Goal: Information Seeking & Learning: Learn about a topic

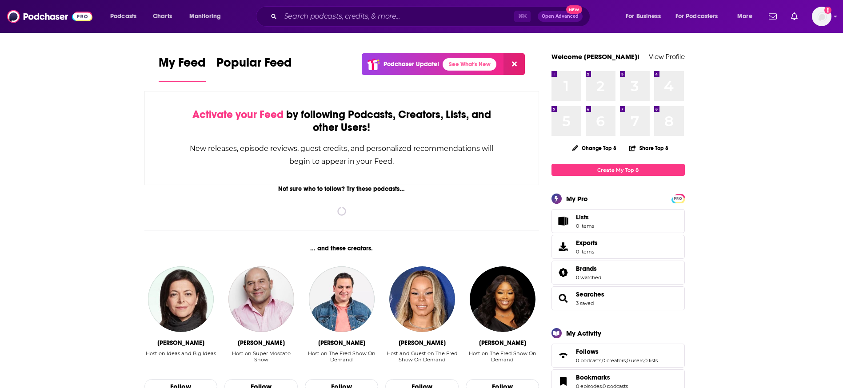
click at [342, 28] on div "Podcasts Charts Monitoring ⌘ K Open Advanced New For Business For Podcasters Mo…" at bounding box center [421, 16] width 843 height 33
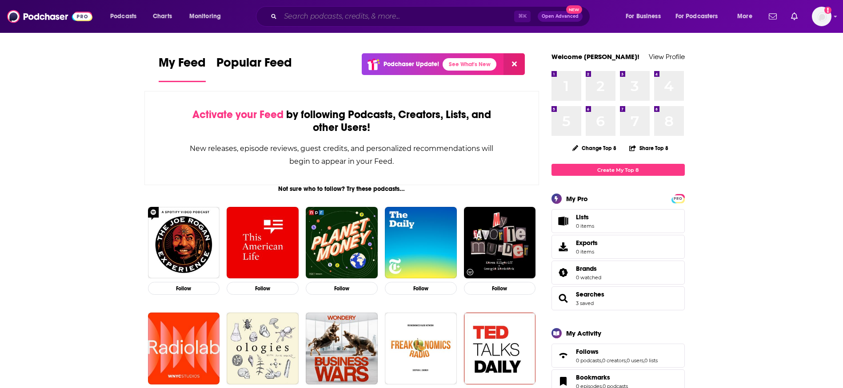
click at [341, 21] on input "Search podcasts, credits, & more..." at bounding box center [397, 16] width 234 height 14
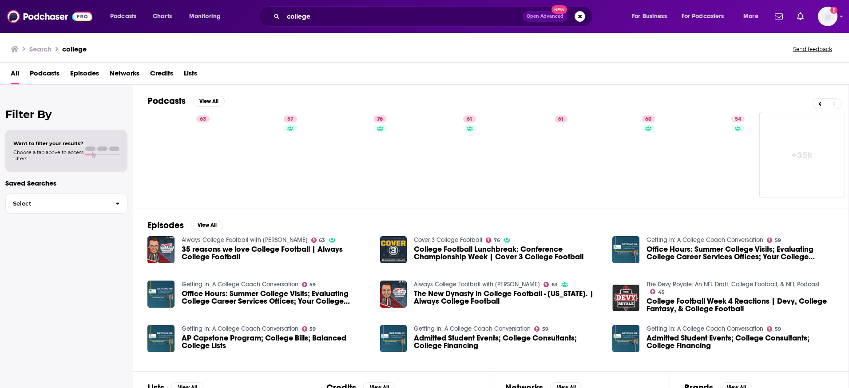
scroll to position [0, 114]
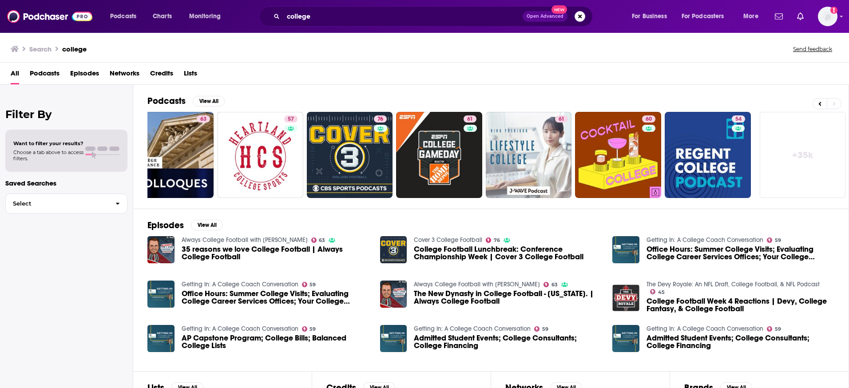
click at [782, 149] on link "+ 35k" at bounding box center [803, 155] width 86 height 86
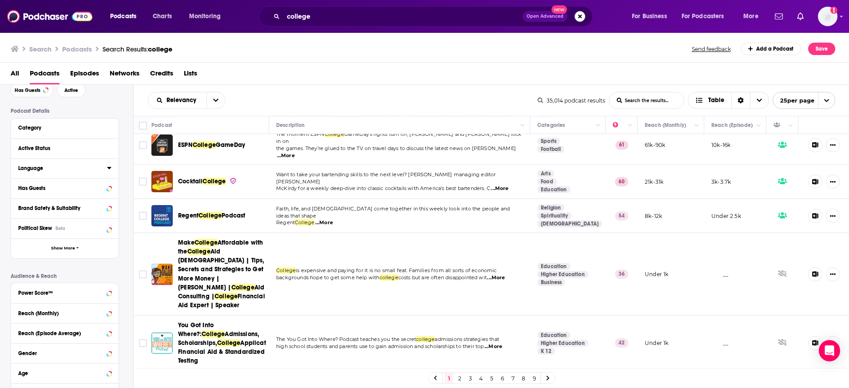
scroll to position [44, 0]
click at [102, 166] on button "Language" at bounding box center [62, 168] width 89 height 11
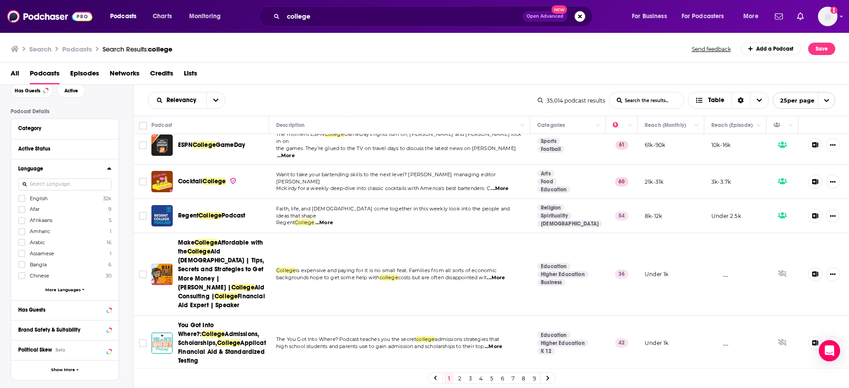
click at [78, 183] on input at bounding box center [64, 185] width 93 height 12
click at [22, 199] on icon at bounding box center [21, 199] width 5 height 4
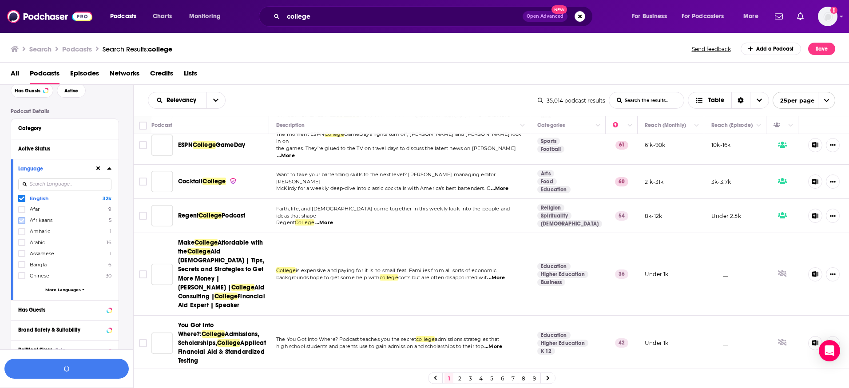
scroll to position [67, 0]
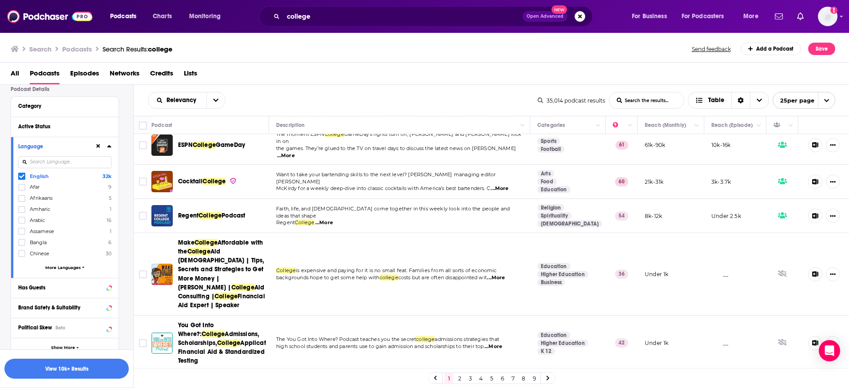
click at [110, 146] on icon at bounding box center [109, 146] width 4 height 2
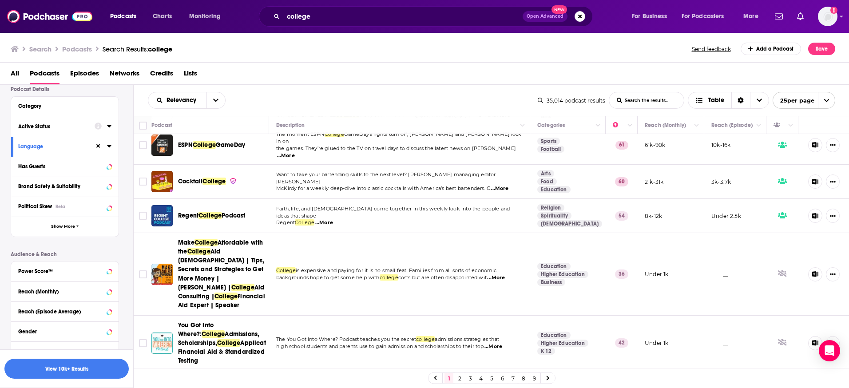
click at [87, 127] on div "Active Status" at bounding box center [53, 127] width 71 height 6
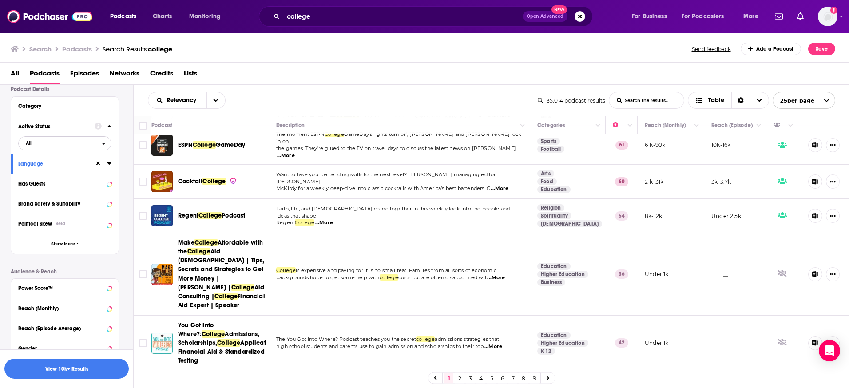
click at [64, 144] on span "All" at bounding box center [60, 143] width 83 height 12
click at [59, 169] on div "Active 3k" at bounding box center [68, 172] width 100 height 15
click at [112, 125] on div "Active Status Active" at bounding box center [65, 135] width 108 height 37
click at [77, 186] on div "Has Guests" at bounding box center [53, 184] width 71 height 6
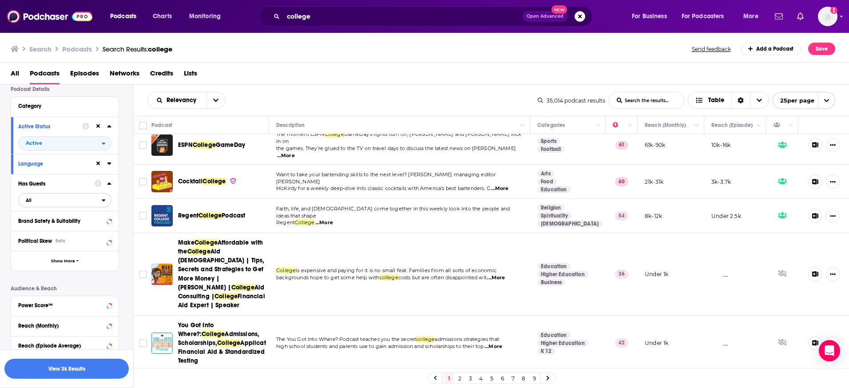
click at [74, 201] on span "All" at bounding box center [60, 201] width 83 height 12
click at [81, 182] on div "Has Guests" at bounding box center [53, 184] width 71 height 6
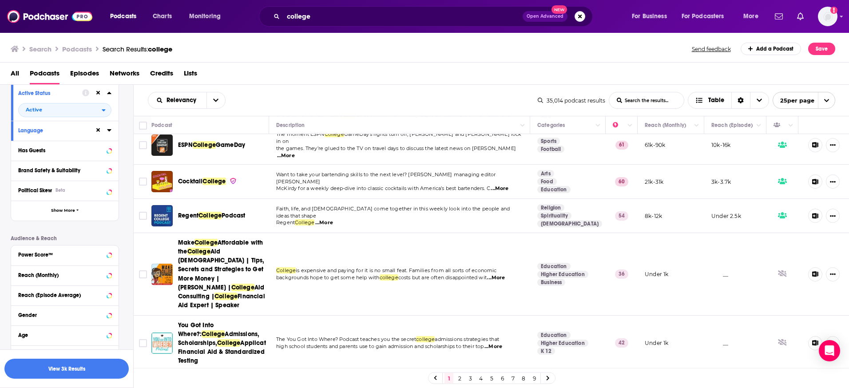
scroll to position [84, 0]
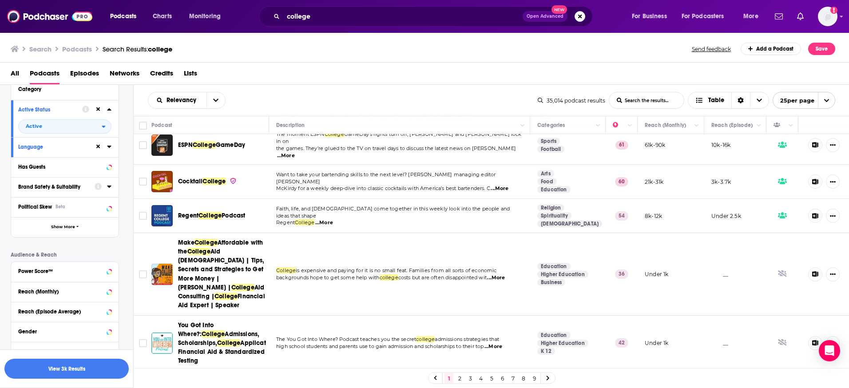
click at [81, 184] on div "Brand Safety & Suitability" at bounding box center [53, 187] width 71 height 6
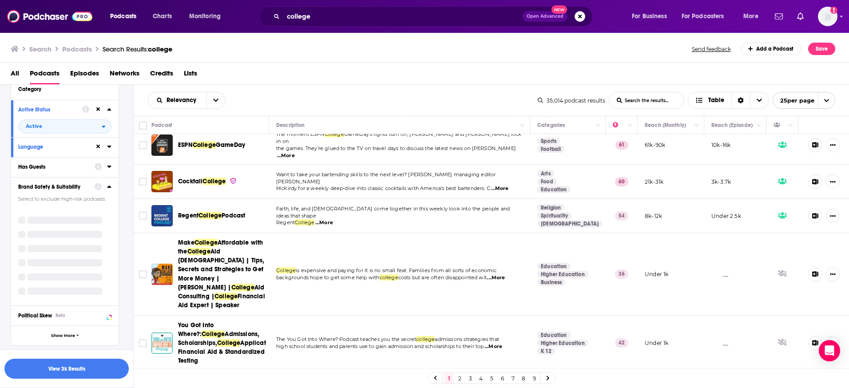
click at [81, 166] on div "Has Guests" at bounding box center [53, 167] width 71 height 6
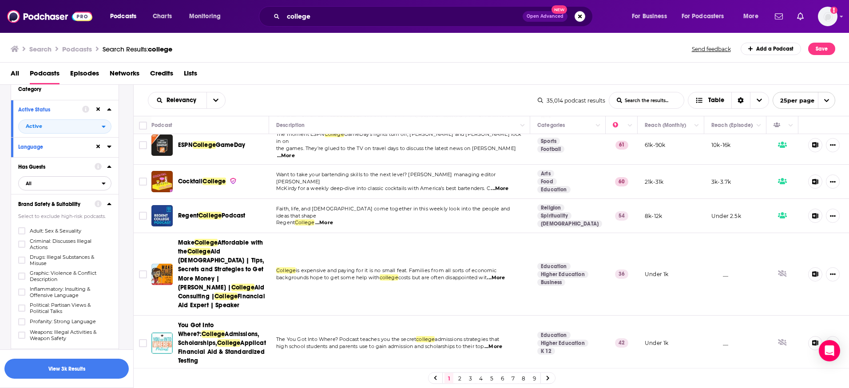
click at [79, 182] on span "All" at bounding box center [60, 184] width 83 height 12
click at [70, 211] on span "Has guests" at bounding box center [49, 212] width 53 height 5
click at [74, 167] on div "Has Guests" at bounding box center [47, 167] width 58 height 6
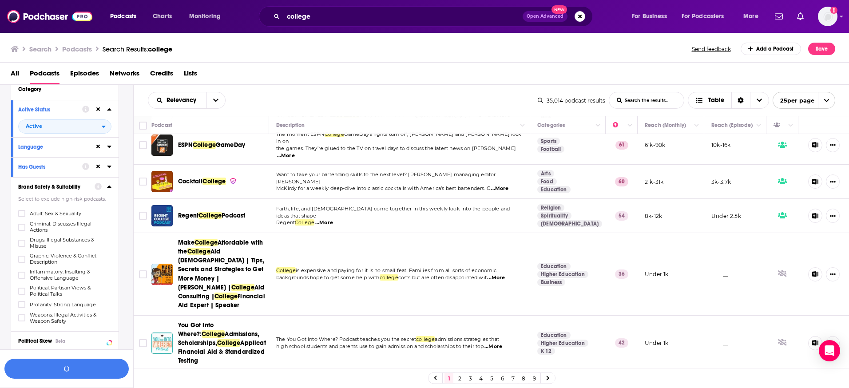
scroll to position [0, 0]
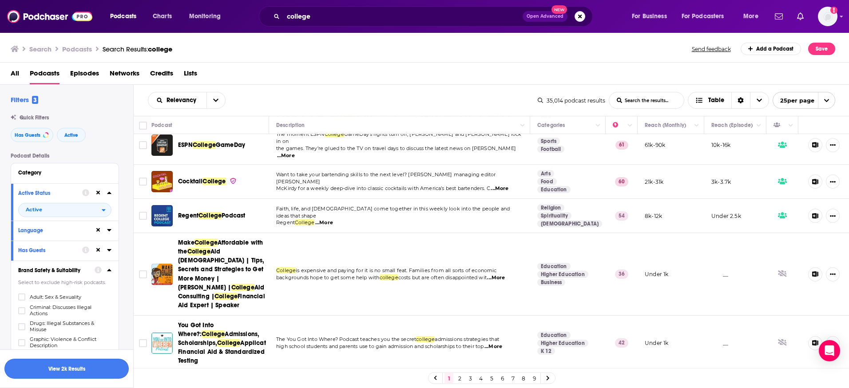
click at [43, 363] on button "View 2k Results" at bounding box center [66, 369] width 124 height 20
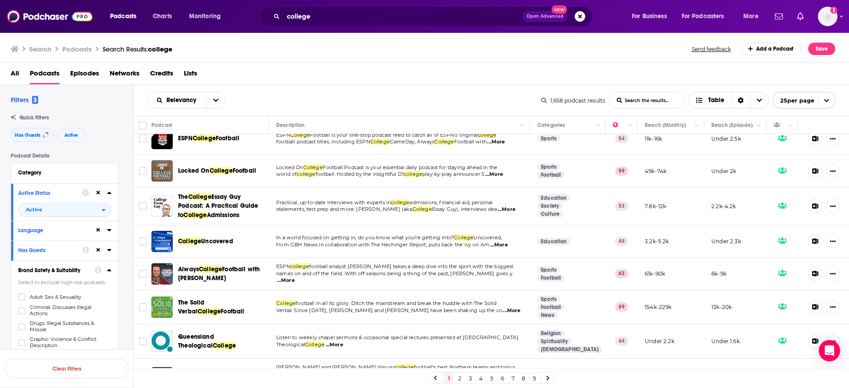
scroll to position [388, 0]
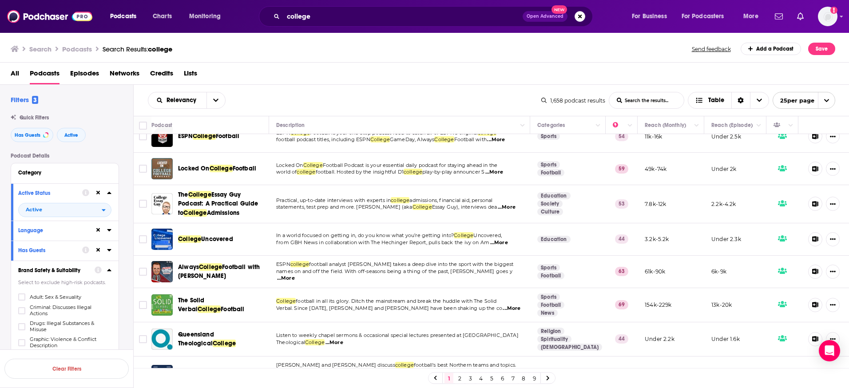
click at [508, 239] on span "...More" at bounding box center [499, 242] width 18 height 7
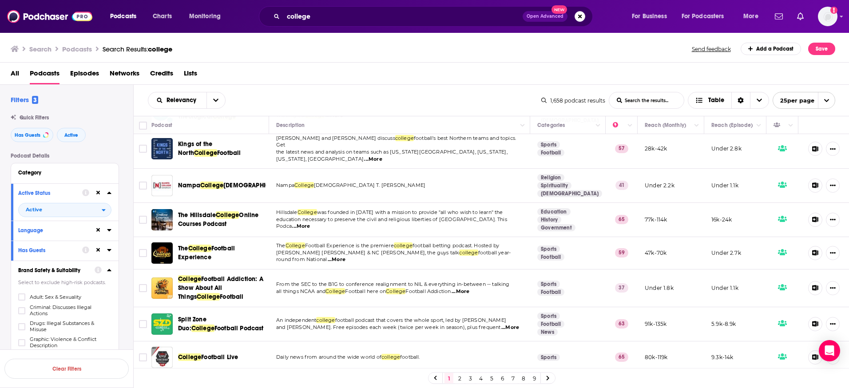
scroll to position [617, 0]
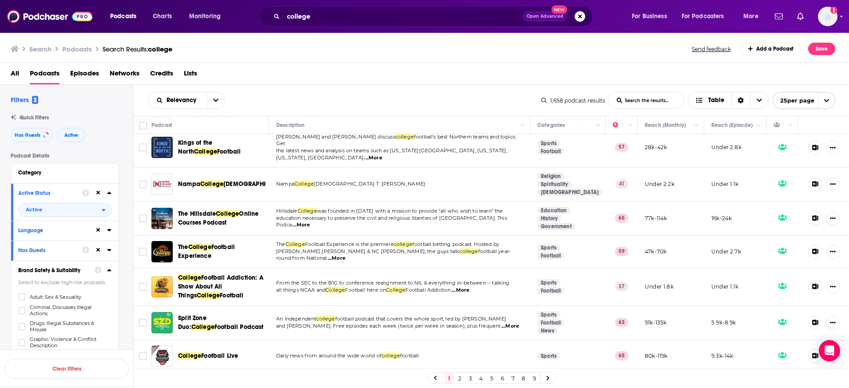
click at [459, 380] on link "2" at bounding box center [459, 378] width 9 height 11
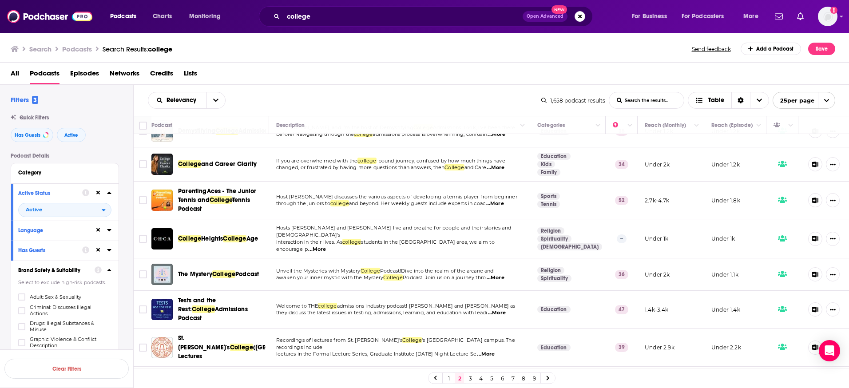
scroll to position [599, 0]
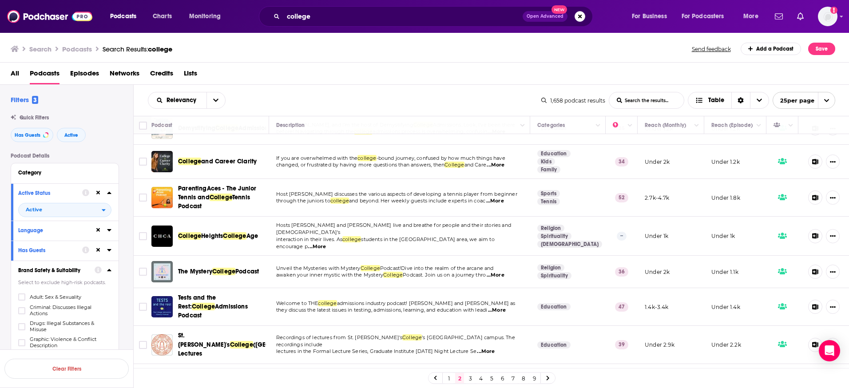
click at [467, 379] on link "3" at bounding box center [470, 378] width 9 height 11
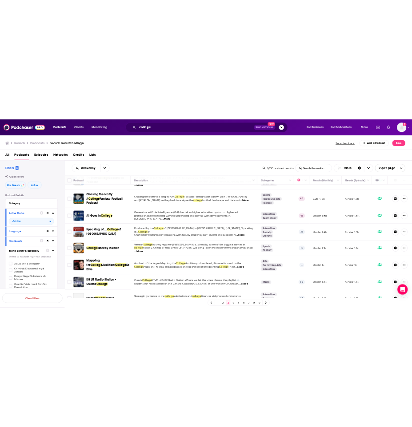
scroll to position [351, 0]
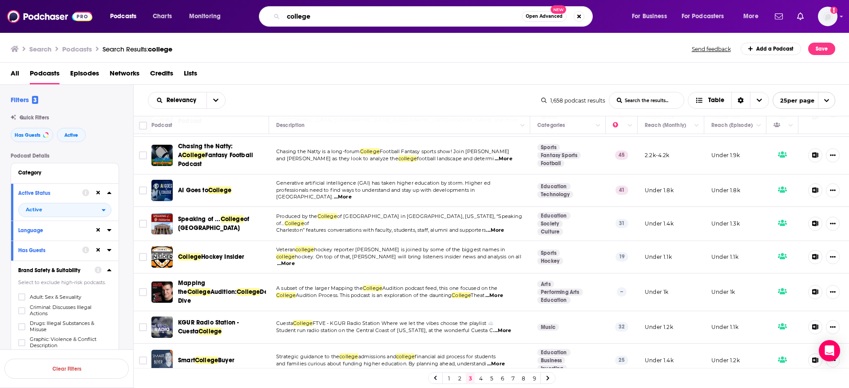
click at [367, 21] on input "college" at bounding box center [402, 16] width 239 height 14
paste input "Getting In: A College Coach Conversation"
type input "Getting In: A College Coach Conversation"
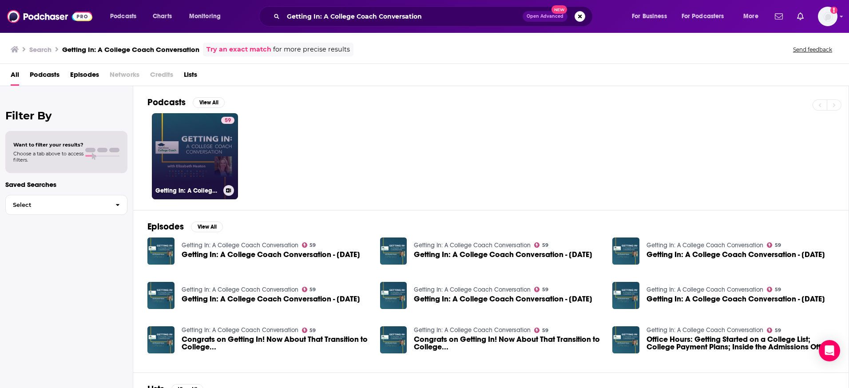
click at [227, 142] on div "59" at bounding box center [227, 151] width 13 height 68
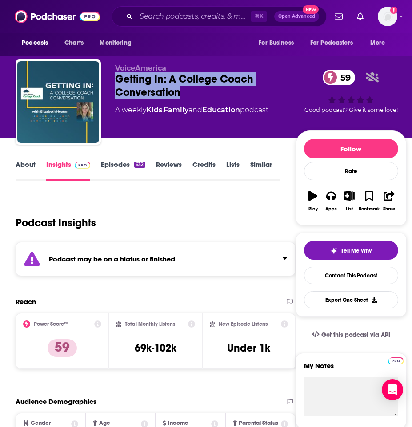
drag, startPoint x: 108, startPoint y: 76, endPoint x: 199, endPoint y: 98, distance: 94.2
click at [199, 98] on div "VoiceAmerica Getting In: A College Coach Conversation 59 A weekly Kids , Family…" at bounding box center [211, 104] width 391 height 89
copy h2 "Getting In: A College Coach Conversation"
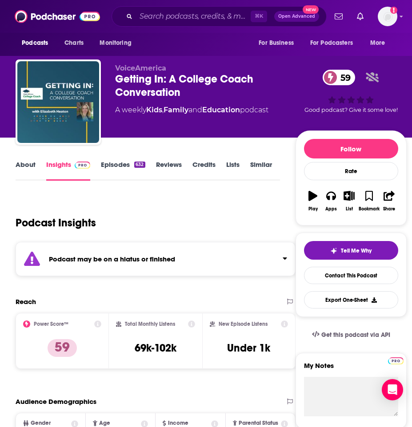
click at [114, 159] on div "About Insights Episodes 632 Reviews Credits Lists Similar" at bounding box center [148, 170] width 264 height 22
click at [114, 164] on link "Episodes 632" at bounding box center [123, 170] width 44 height 20
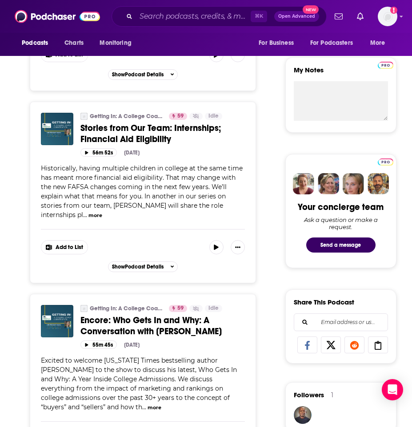
scroll to position [300, 0]
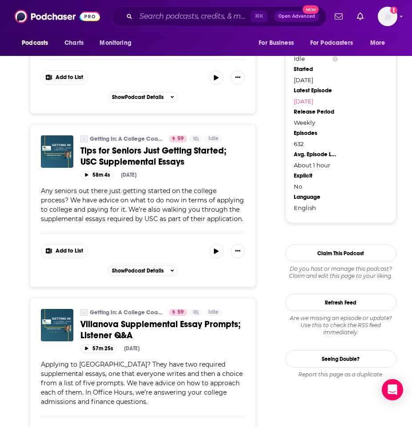
scroll to position [855, 0]
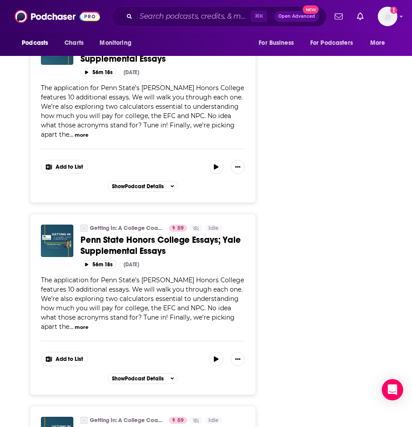
scroll to position [1498, 0]
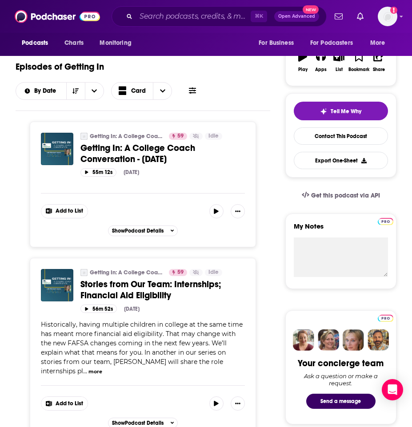
scroll to position [0, 0]
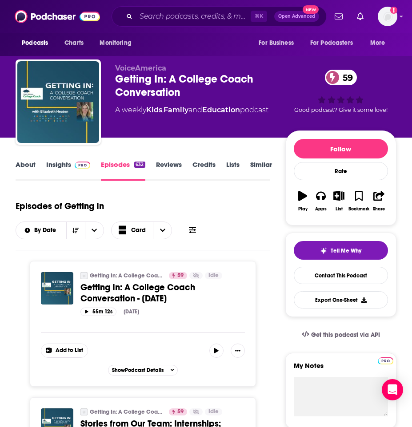
click at [27, 168] on link "About" at bounding box center [26, 170] width 20 height 20
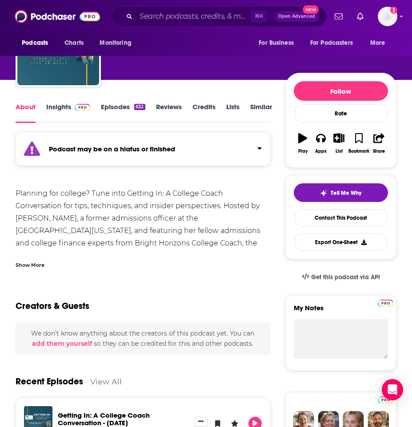
scroll to position [60, 0]
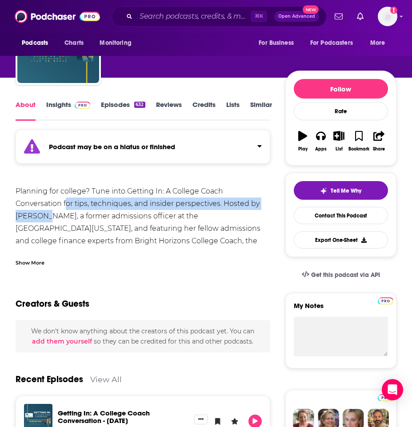
drag, startPoint x: 65, startPoint y: 203, endPoint x: 46, endPoint y: 219, distance: 25.5
click at [46, 219] on div "Planning for college? Tune into Getting In: A College Coach Conversation for ti…" at bounding box center [143, 241] width 254 height 112
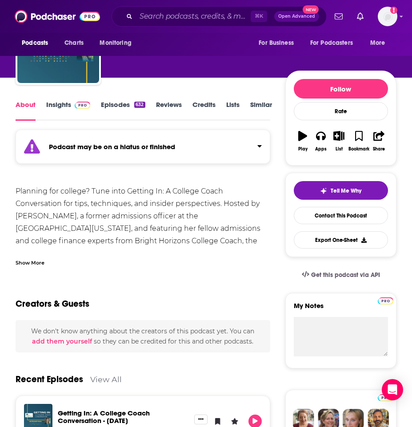
click at [153, 229] on div "Planning for college? Tune into Getting In: A College Coach Conversation for ti…" at bounding box center [143, 241] width 254 height 112
click at [32, 262] on div "Show More" at bounding box center [30, 262] width 29 height 8
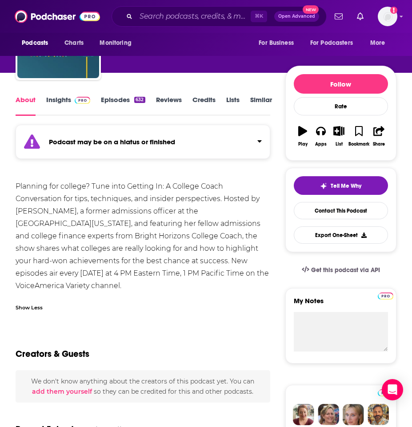
scroll to position [77, 0]
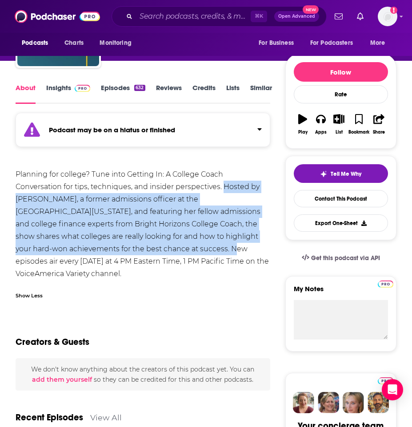
drag, startPoint x: 225, startPoint y: 187, endPoint x: 174, endPoint y: 249, distance: 79.9
click at [175, 249] on div "Planning for college? Tune into Getting In: A College Coach Conversation for ti…" at bounding box center [143, 224] width 254 height 112
copy div "Hosted by Elizabeth Heaton, a former admissions officer at the University of Pe…"
click at [190, 238] on div "Planning for college? Tune into Getting In: A College Coach Conversation for ti…" at bounding box center [143, 224] width 254 height 112
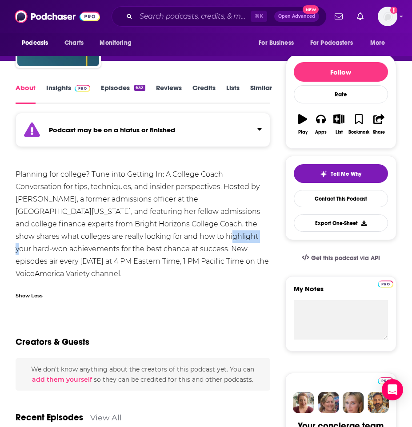
click at [190, 238] on div "Planning for college? Tune into Getting In: A College Coach Conversation for ti…" at bounding box center [143, 224] width 254 height 112
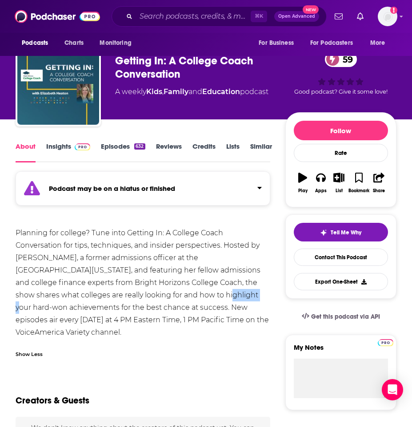
scroll to position [17, 0]
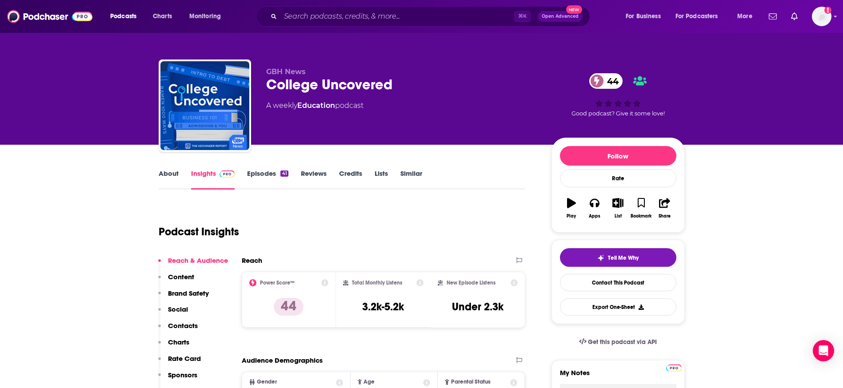
click at [258, 175] on link "Episodes 41" at bounding box center [267, 179] width 41 height 20
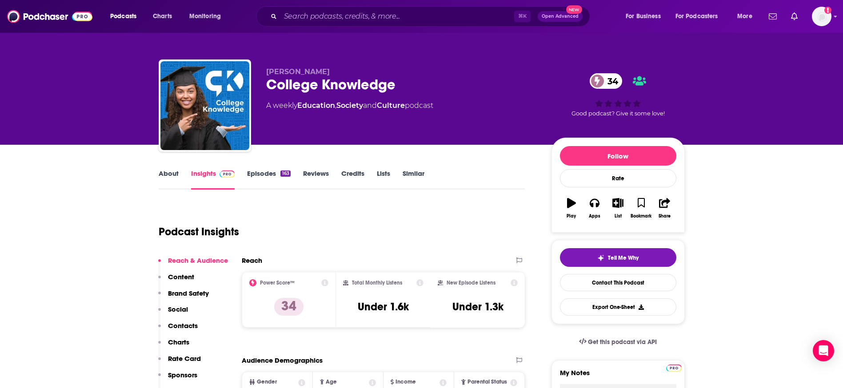
click at [266, 176] on link "Episodes 163" at bounding box center [268, 179] width 43 height 20
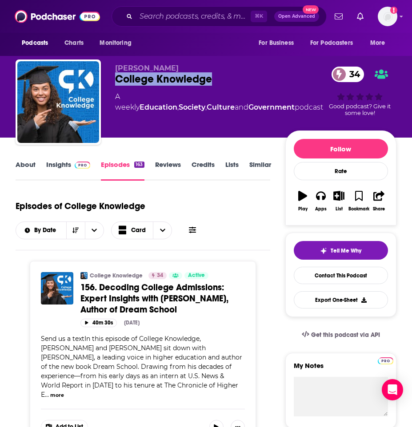
drag, startPoint x: 109, startPoint y: 84, endPoint x: 217, endPoint y: 84, distance: 107.5
click at [217, 84] on div "Dave Kozak College Knowledge 34 A weekly Education , Society , Culture and Gove…" at bounding box center [206, 104] width 381 height 89
copy h2 "College Knowledge"
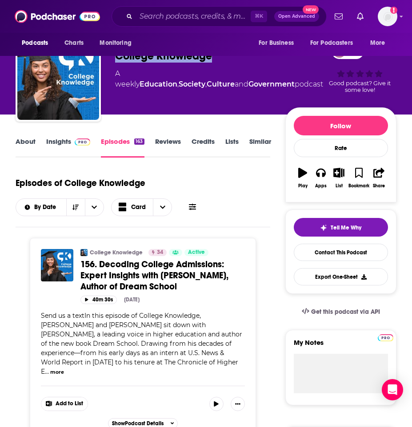
scroll to position [34, 0]
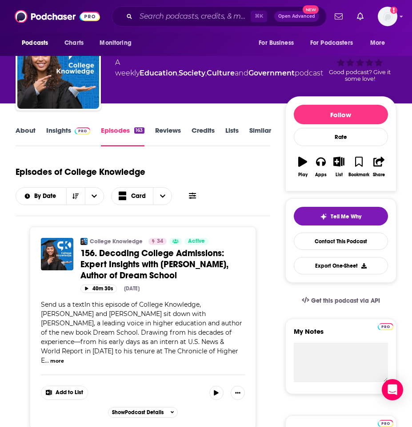
click at [61, 128] on link "Insights" at bounding box center [68, 136] width 44 height 20
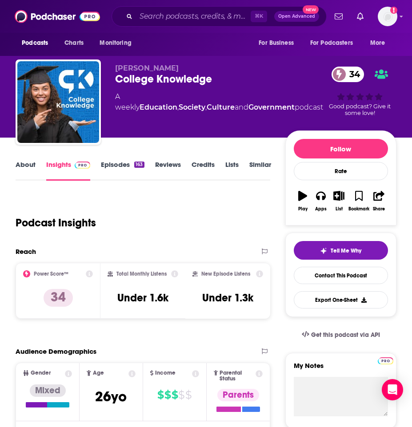
click at [31, 170] on link "About" at bounding box center [26, 170] width 20 height 20
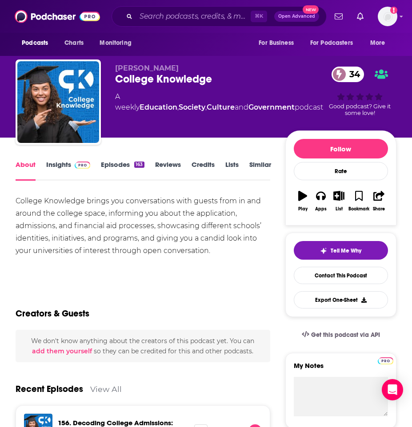
drag, startPoint x: 124, startPoint y: 201, endPoint x: 220, endPoint y: 256, distance: 111.0
click at [220, 256] on div "College Knowledge brings you conversations with guests from in and around the c…" at bounding box center [143, 226] width 254 height 62
click at [206, 244] on div "College Knowledge brings you conversations with guests from in and around the c…" at bounding box center [143, 226] width 254 height 62
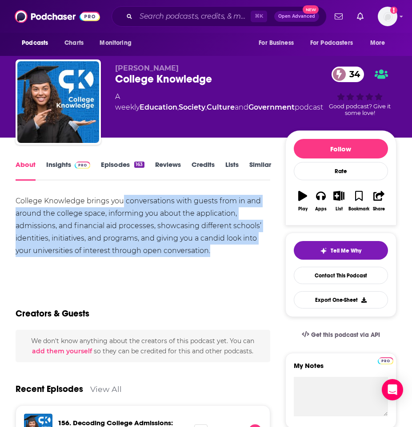
drag, startPoint x: 122, startPoint y: 201, endPoint x: 225, endPoint y: 258, distance: 117.3
click at [225, 258] on div "College Knowledge brings you conversations with guests from in and around the c…" at bounding box center [143, 235] width 254 height 81
copy div "conversations with guests from in and around the college space, informing you a…"
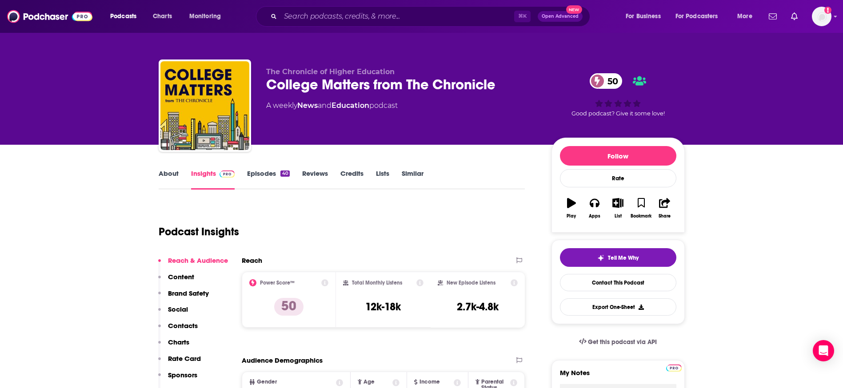
click at [259, 172] on link "Episodes 40" at bounding box center [268, 179] width 42 height 20
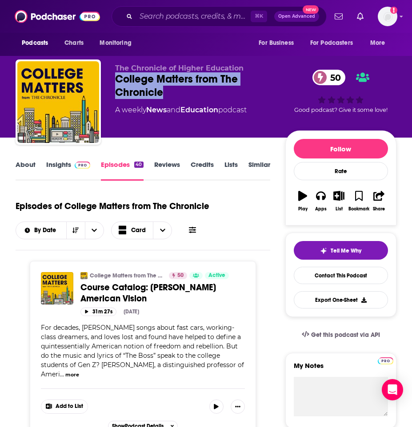
drag, startPoint x: 117, startPoint y: 84, endPoint x: 179, endPoint y: 91, distance: 62.1
click at [179, 91] on div "College Matters from The Chronicle 50" at bounding box center [200, 85] width 170 height 27
copy h2 "College Matters from The Chronicle"
click at [69, 172] on link "Insights" at bounding box center [68, 170] width 44 height 20
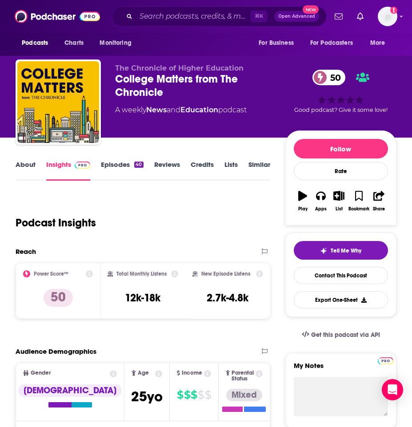
click at [31, 163] on link "About" at bounding box center [26, 170] width 20 height 20
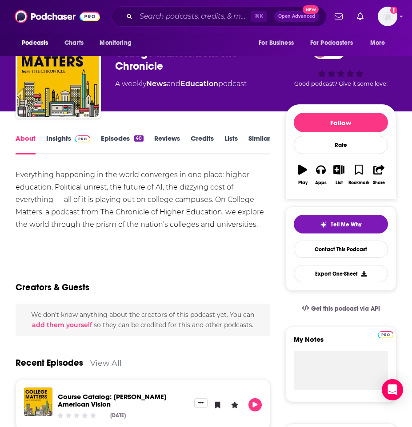
scroll to position [29, 0]
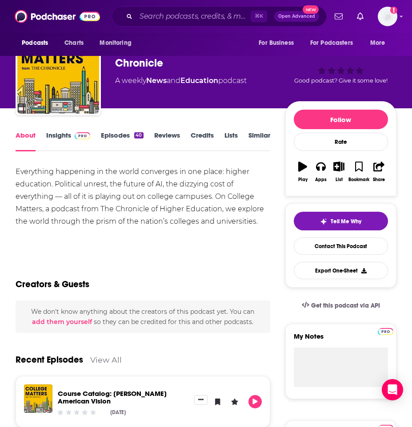
click at [57, 206] on div "Everything happening in the world converges in one place: higher education. Pol…" at bounding box center [143, 197] width 254 height 62
click at [241, 209] on div "Everything happening in the world converges in one place: higher education. Pol…" at bounding box center [143, 197] width 254 height 62
drag, startPoint x: 237, startPoint y: 210, endPoint x: 279, endPoint y: 229, distance: 45.7
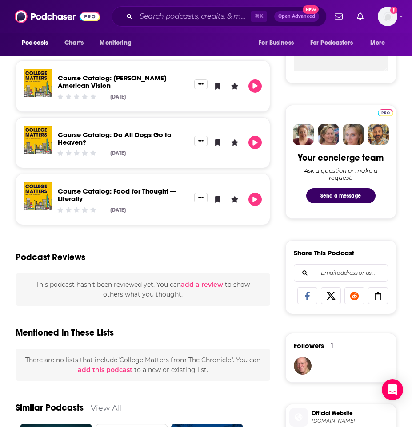
scroll to position [0, 0]
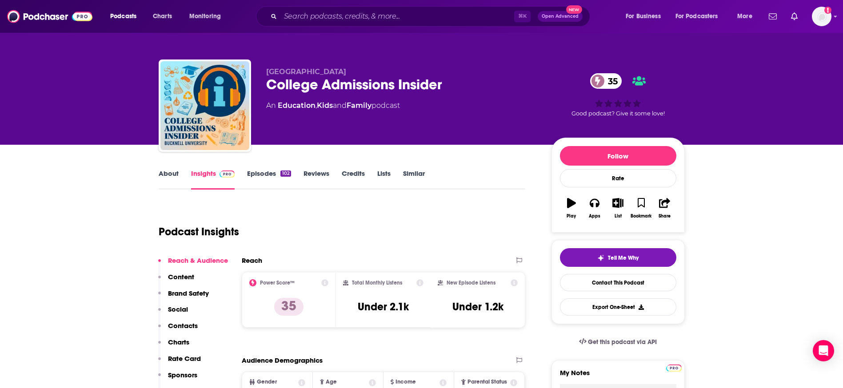
click at [265, 180] on link "Episodes 102" at bounding box center [269, 179] width 44 height 20
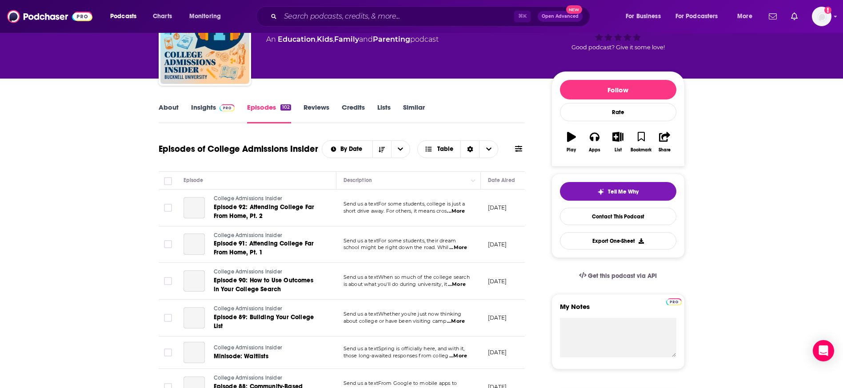
scroll to position [65, 0]
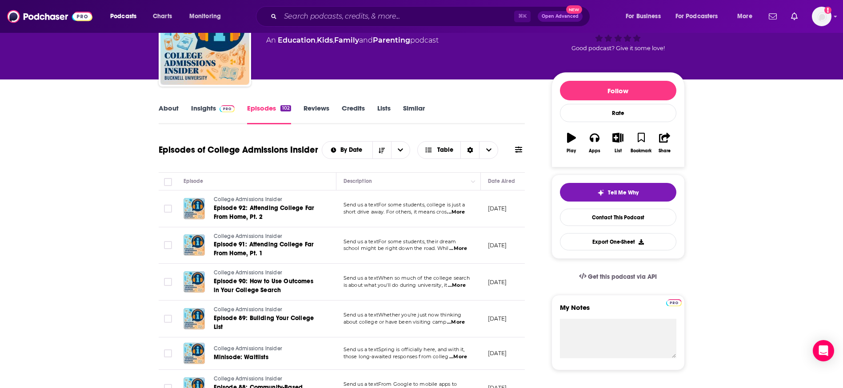
click at [209, 113] on link "Insights" at bounding box center [213, 114] width 44 height 20
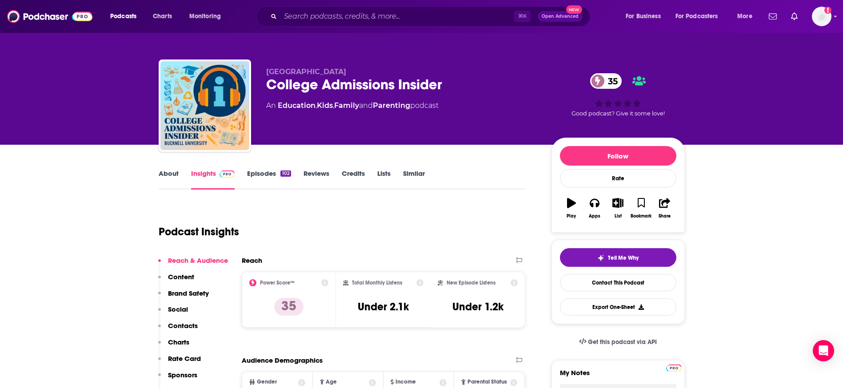
click at [263, 185] on link "Episodes 102" at bounding box center [269, 179] width 44 height 20
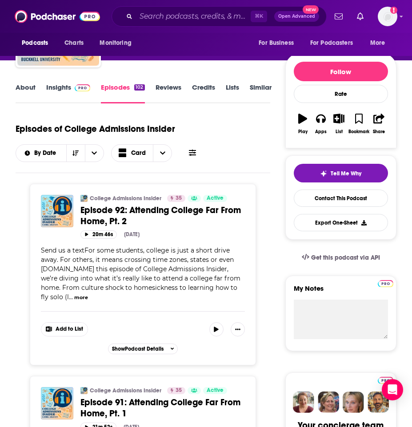
scroll to position [73, 0]
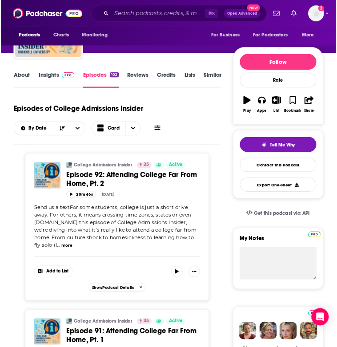
scroll to position [0, 0]
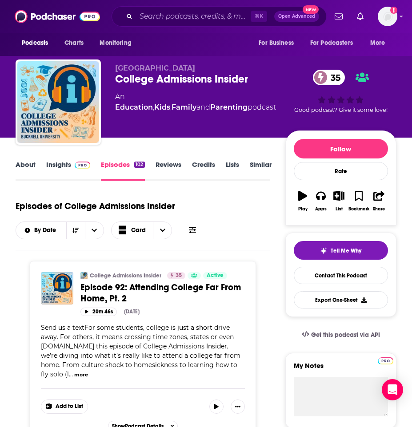
click at [70, 168] on link "Insights" at bounding box center [68, 170] width 44 height 20
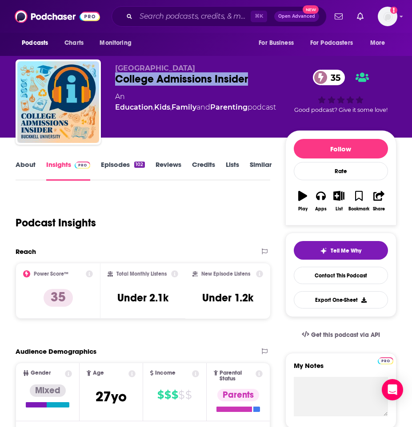
drag, startPoint x: 113, startPoint y: 78, endPoint x: 252, endPoint y: 80, distance: 139.5
click at [252, 80] on div "[GEOGRAPHIC_DATA] Admissions Insider 35 An Education , Kids , Family and Parent…" at bounding box center [206, 104] width 381 height 89
copy h2 "College Admissions Insider"
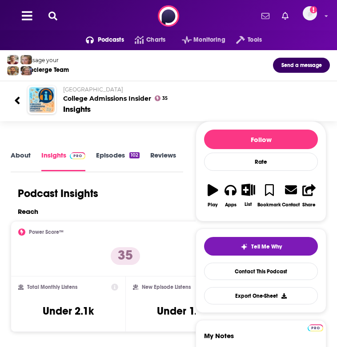
click at [16, 100] on icon at bounding box center [17, 101] width 5 height 8
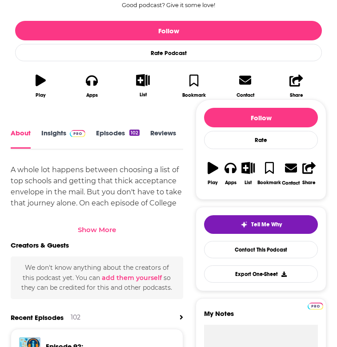
scroll to position [227, 0]
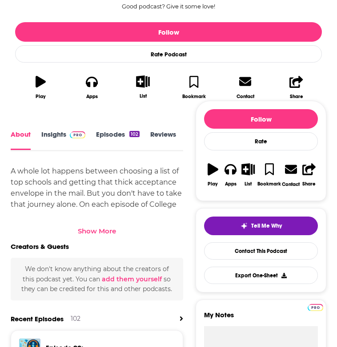
click at [43, 136] on link "Insights" at bounding box center [63, 141] width 44 height 20
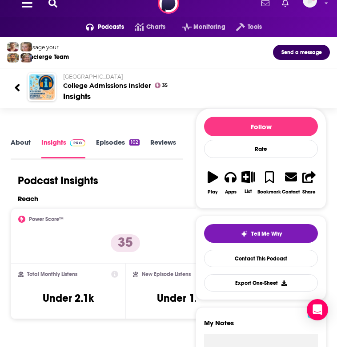
scroll to position [15, 0]
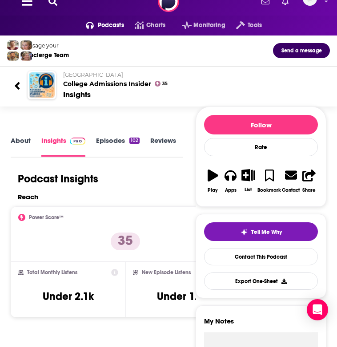
click at [240, 77] on p "Bucknell University" at bounding box center [192, 75] width 259 height 7
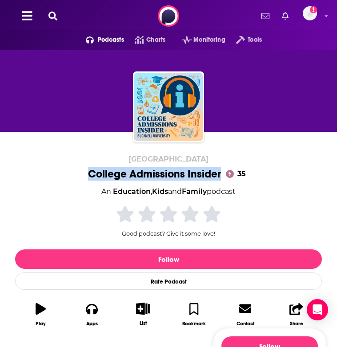
drag, startPoint x: 74, startPoint y: 171, endPoint x: 220, endPoint y: 173, distance: 145.7
click at [220, 173] on div "Bucknell University College Admissions Insider 35 An Education , Kids and Famil…" at bounding box center [168, 244] width 307 height 178
copy h1 "College Admissions Insider"
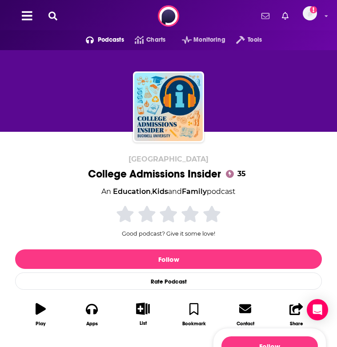
click at [101, 194] on div "An Education , Kids and Family podcast" at bounding box center [168, 192] width 134 height 12
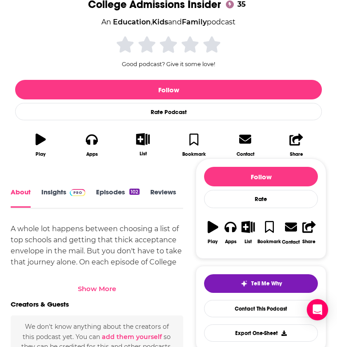
scroll to position [1, 0]
click at [95, 291] on div "Show More" at bounding box center [97, 289] width 38 height 8
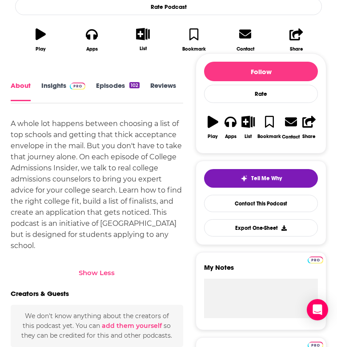
scroll to position [292, 0]
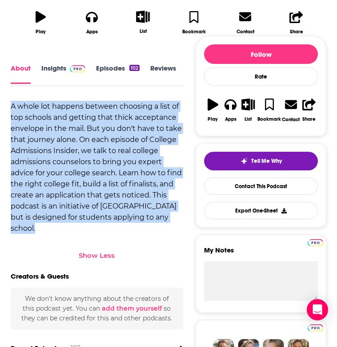
drag, startPoint x: 10, startPoint y: 106, endPoint x: 43, endPoint y: 234, distance: 132.1
click at [43, 235] on div "A whole lot happens between choosing a list of top schools and getting that thi…" at bounding box center [97, 183] width 172 height 164
copy div "A whole lot happens between choosing a list of top schools and getting that thi…"
click at [46, 187] on div "A whole lot happens between choosing a list of top schools and getting that thi…" at bounding box center [97, 167] width 172 height 133
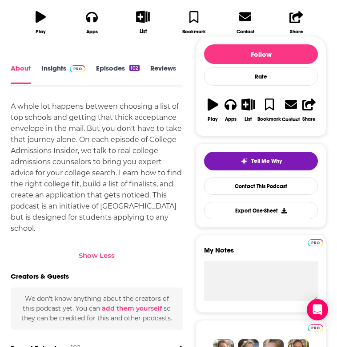
click at [52, 139] on div "A whole lot happens between choosing a list of top schools and getting that thi…" at bounding box center [97, 167] width 172 height 133
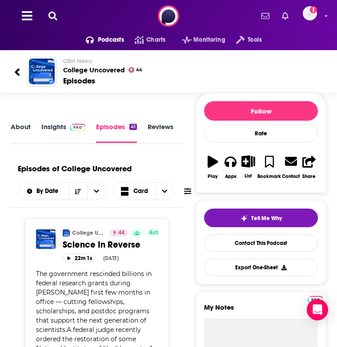
scroll to position [52, 0]
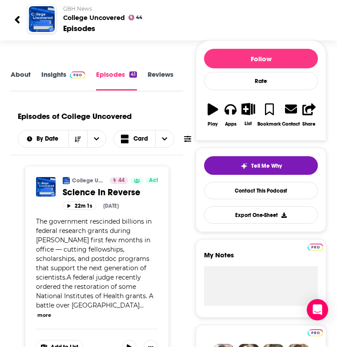
click at [24, 76] on link "About" at bounding box center [21, 80] width 20 height 20
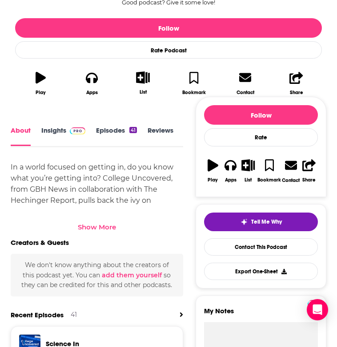
scroll to position [238, 0]
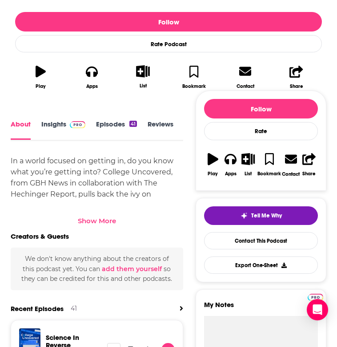
click at [94, 218] on div "Show More" at bounding box center [97, 221] width 38 height 8
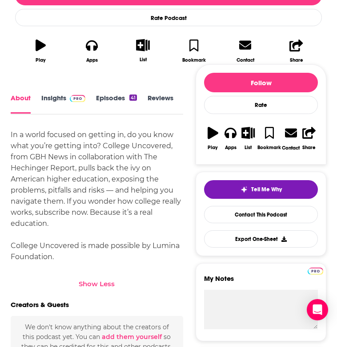
scroll to position [264, 0]
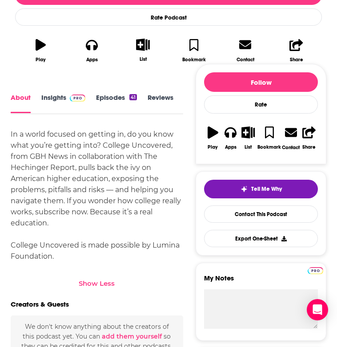
click at [49, 98] on link "Insights" at bounding box center [63, 104] width 44 height 20
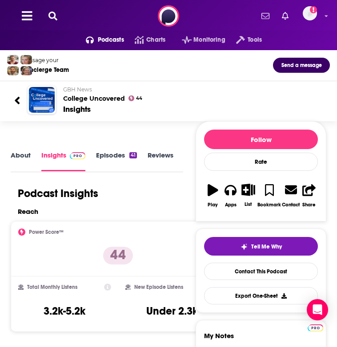
click at [54, 13] on icon at bounding box center [52, 16] width 9 height 9
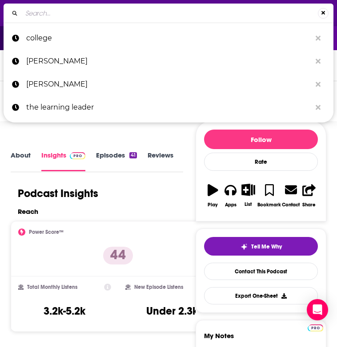
type input "Just Admit It!"
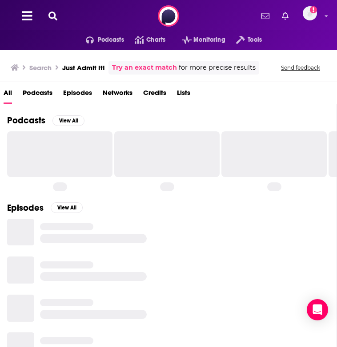
scroll to position [42, 0]
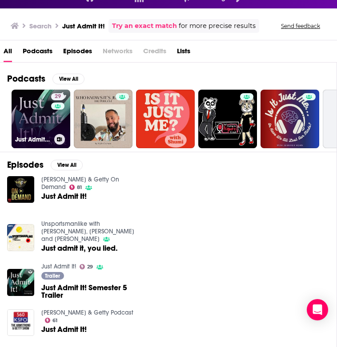
click at [36, 116] on link "29 Just Admit It!" at bounding box center [41, 119] width 59 height 59
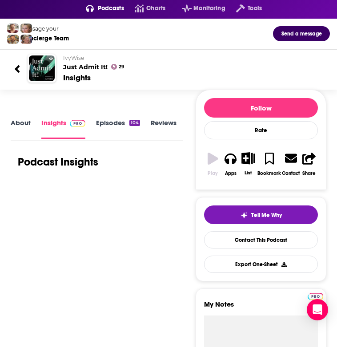
scroll to position [55, 0]
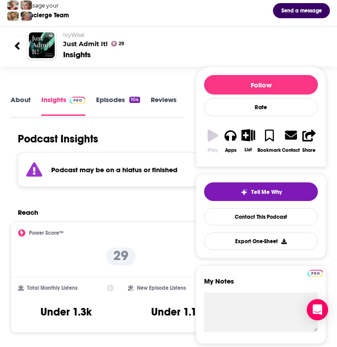
click at [103, 109] on link "Episodes 104" at bounding box center [118, 106] width 44 height 20
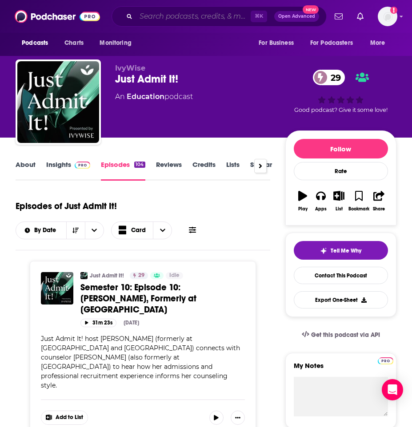
click at [172, 16] on input "Search podcasts, credits, & more..." at bounding box center [193, 16] width 115 height 14
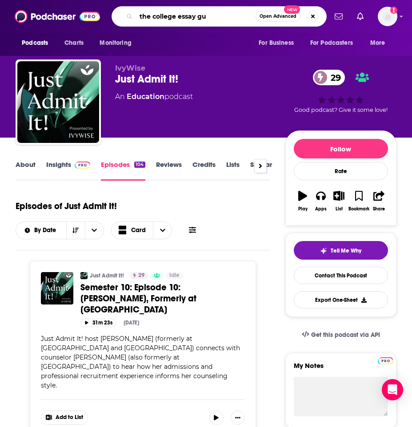
type input "the college essay guy"
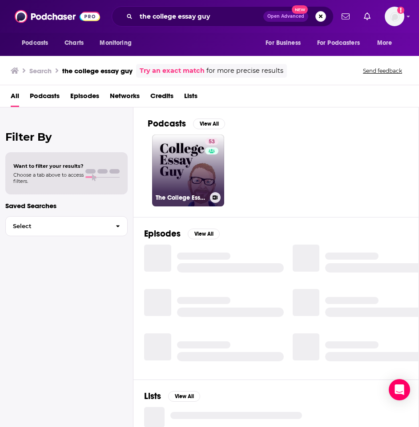
click at [173, 174] on link "53 The College Essay Guy Podcast: A Practical Guide to College Admissions" at bounding box center [188, 171] width 72 height 72
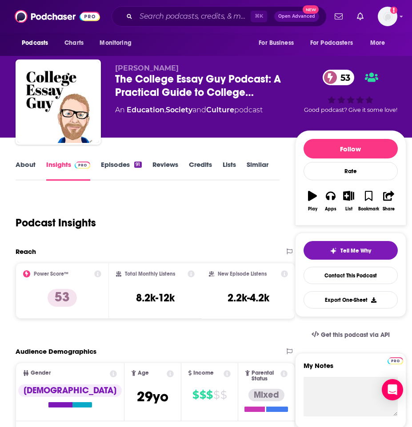
click at [108, 165] on link "Episodes 91" at bounding box center [121, 170] width 40 height 20
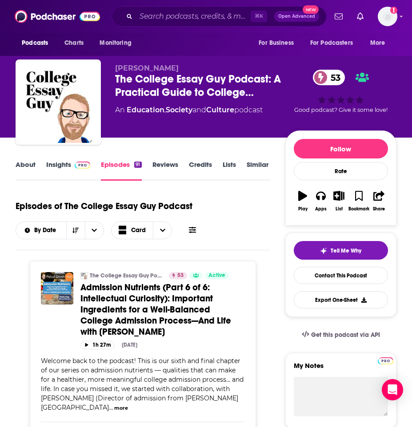
click at [59, 171] on link "Insights" at bounding box center [68, 170] width 44 height 20
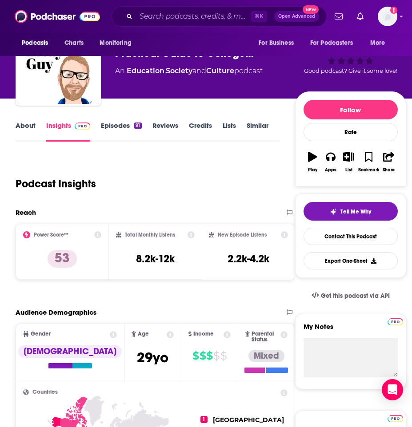
scroll to position [40, 0]
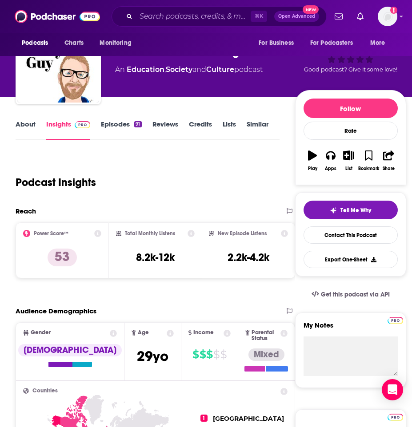
click at [24, 124] on link "About" at bounding box center [26, 130] width 20 height 20
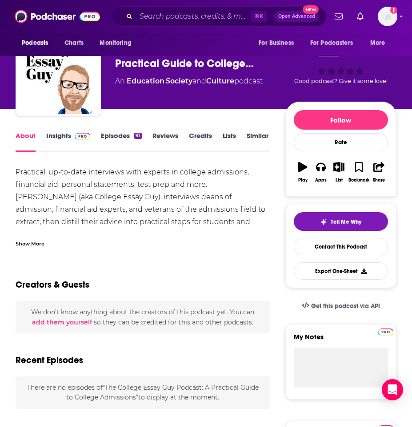
scroll to position [32, 0]
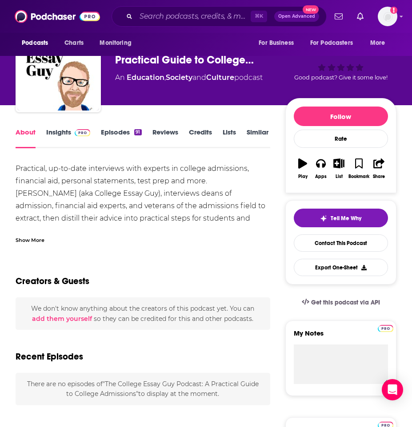
click at [42, 222] on div "Practical, up-to-date interviews with experts in college admissions, financial …" at bounding box center [143, 219] width 254 height 112
click at [34, 243] on div "Show More" at bounding box center [30, 239] width 29 height 8
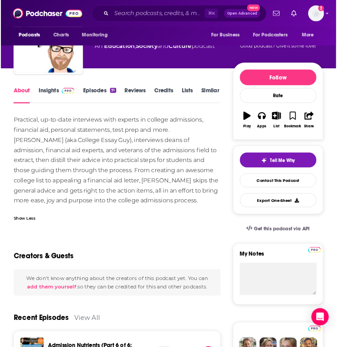
scroll to position [0, 0]
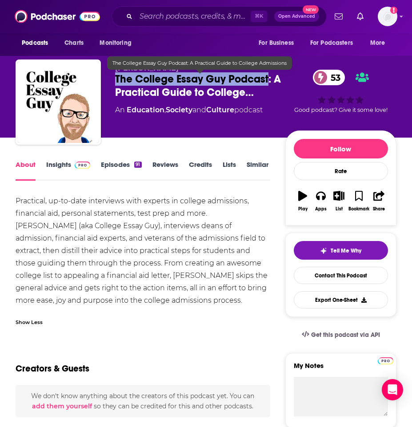
drag, startPoint x: 268, startPoint y: 80, endPoint x: 117, endPoint y: 81, distance: 151.1
click at [117, 81] on span "The College Essay Guy Podcast: A Practical Guide to College…" at bounding box center [200, 85] width 170 height 27
copy h1 "The College Essay Guy Podcast"
